Goal: Obtain resource: Download file/media

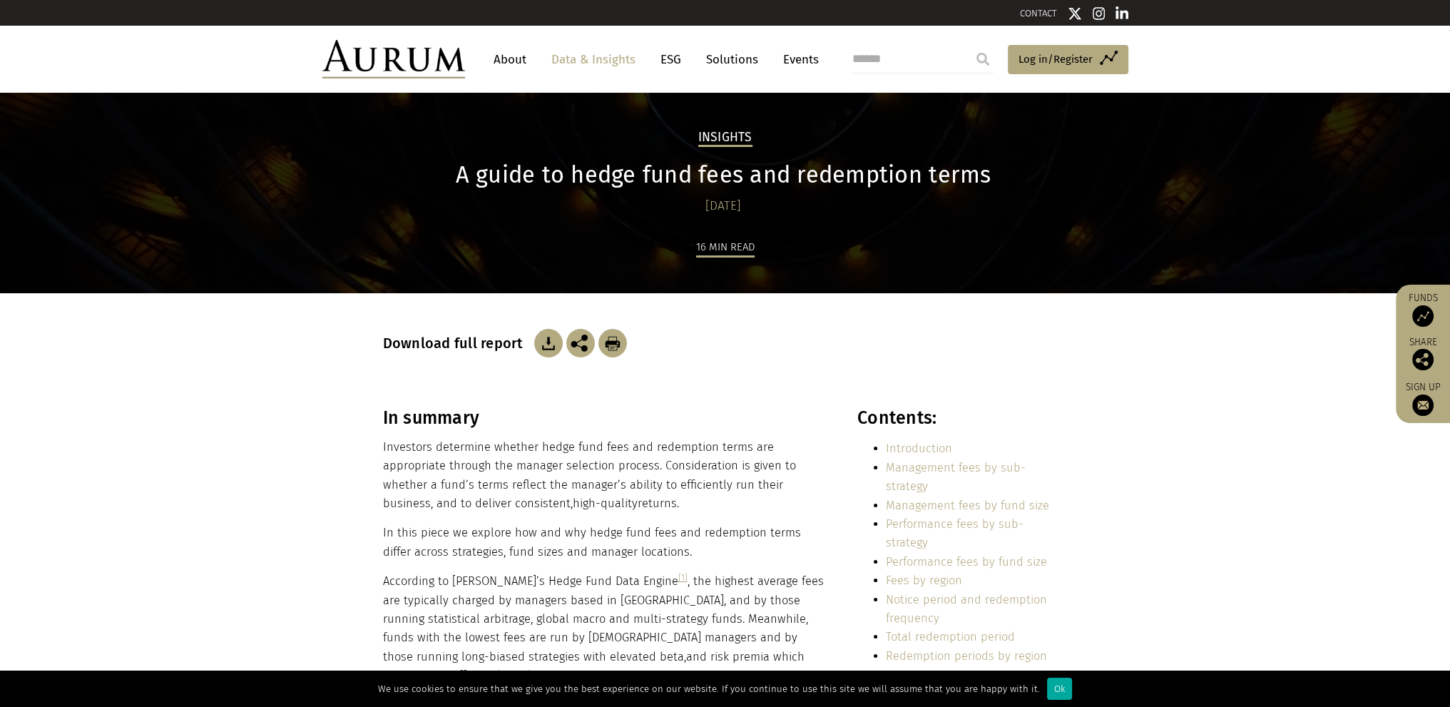
click at [547, 339] on img at bounding box center [548, 343] width 29 height 29
click at [724, 134] on h2 "Insights" at bounding box center [725, 138] width 54 height 17
click at [593, 58] on link "Data & Insights" at bounding box center [593, 59] width 98 height 26
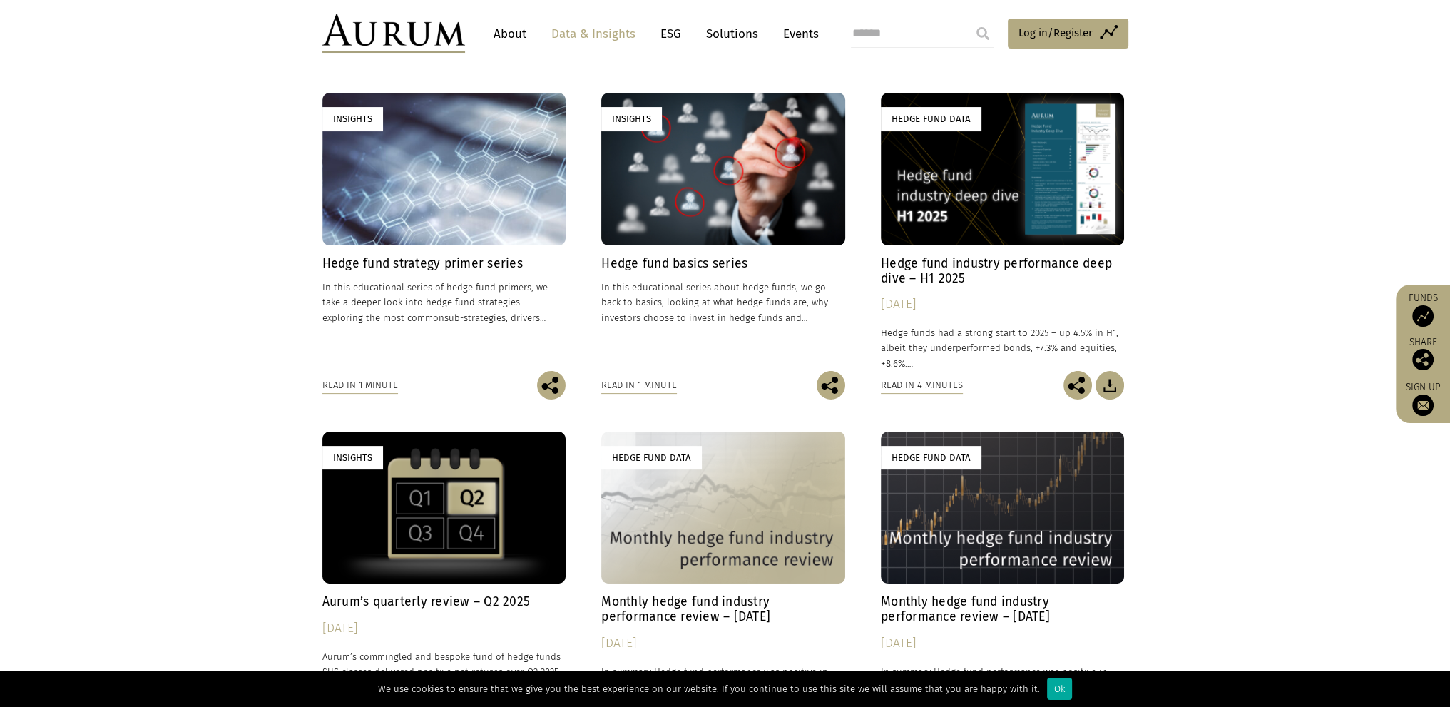
scroll to position [784, 0]
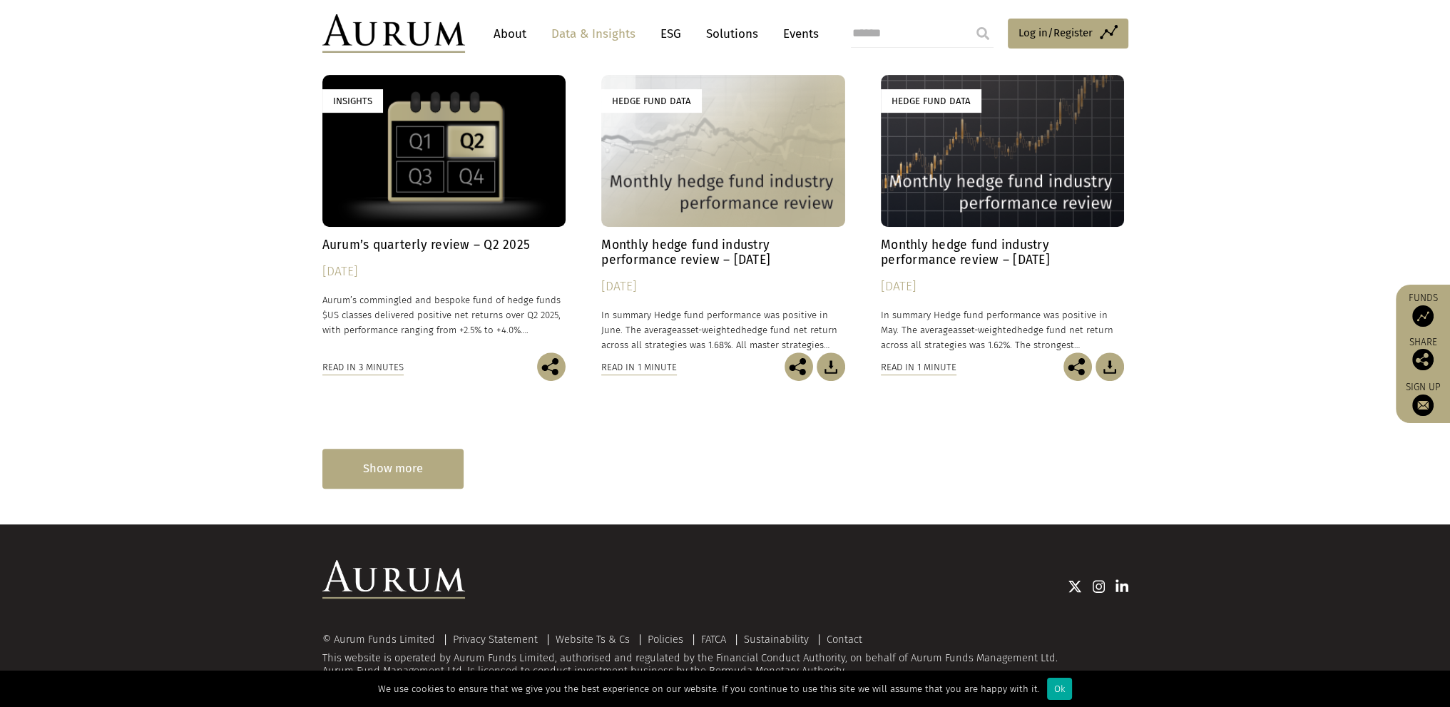
click at [378, 464] on div "Show more" at bounding box center [392, 468] width 141 height 39
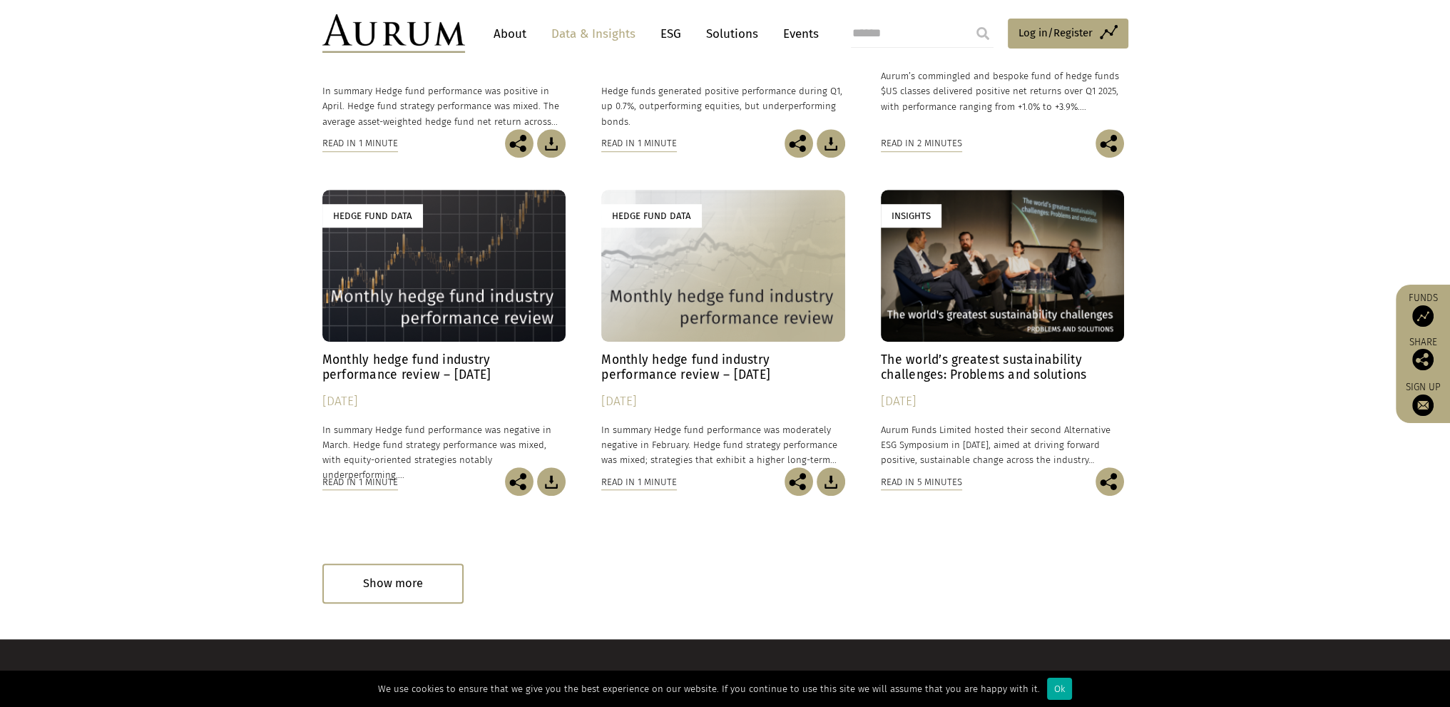
scroll to position [1466, 0]
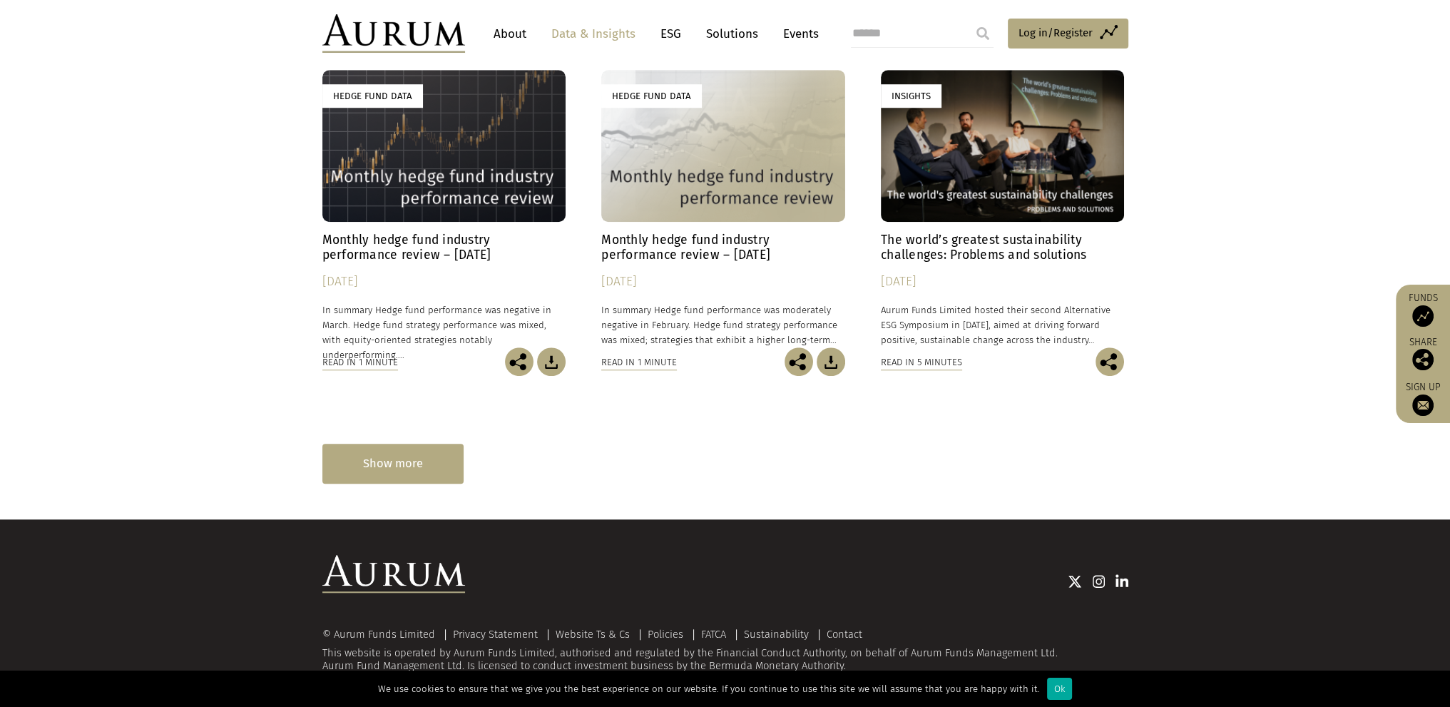
click at [411, 467] on div "Show more" at bounding box center [392, 463] width 141 height 39
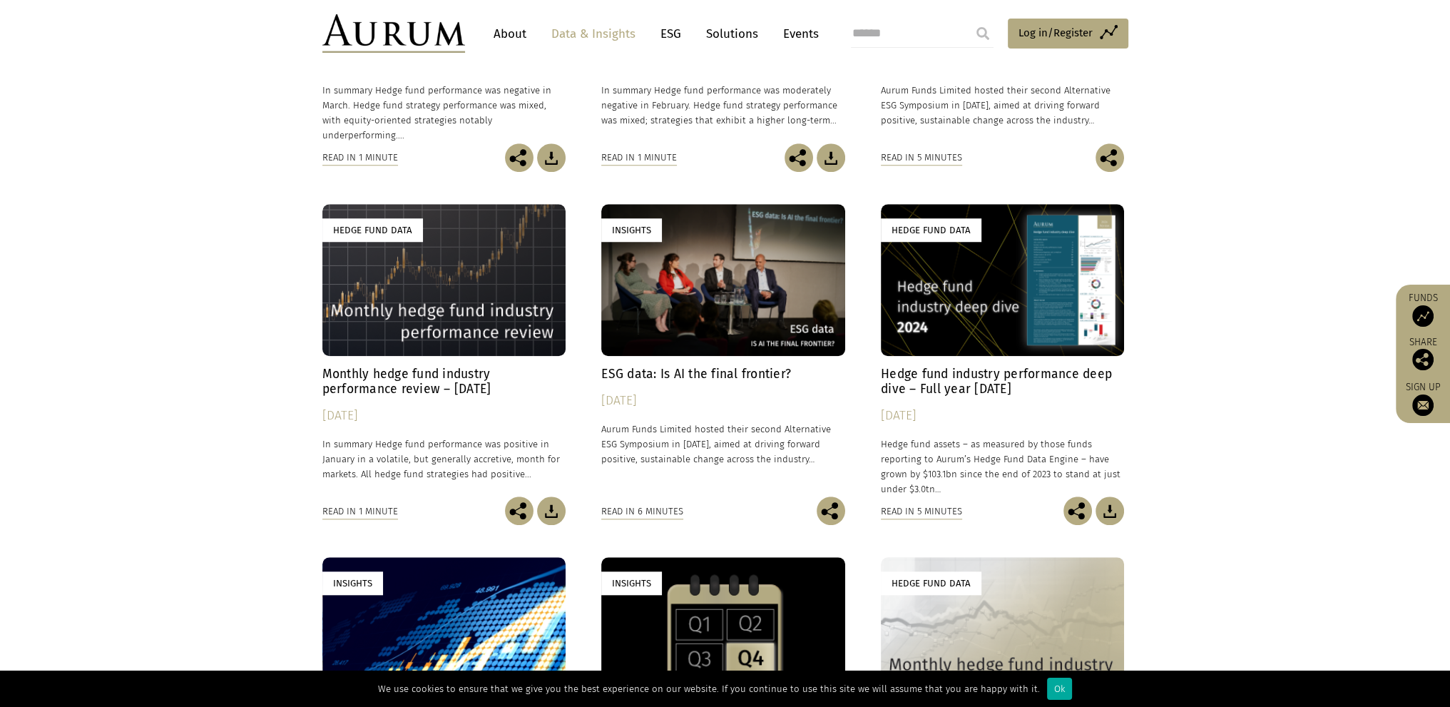
scroll to position [1751, 0]
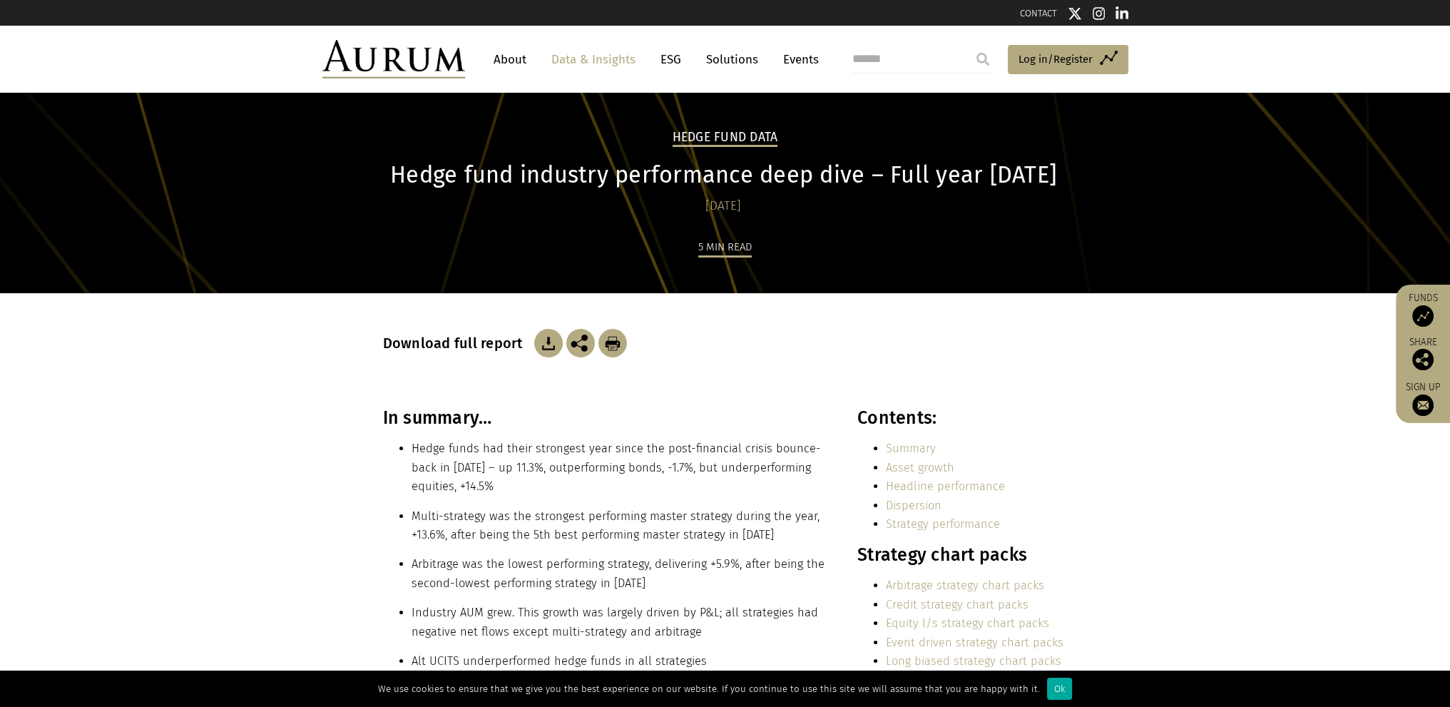
click at [548, 344] on img at bounding box center [548, 343] width 29 height 29
